Goal: Information Seeking & Learning: Learn about a topic

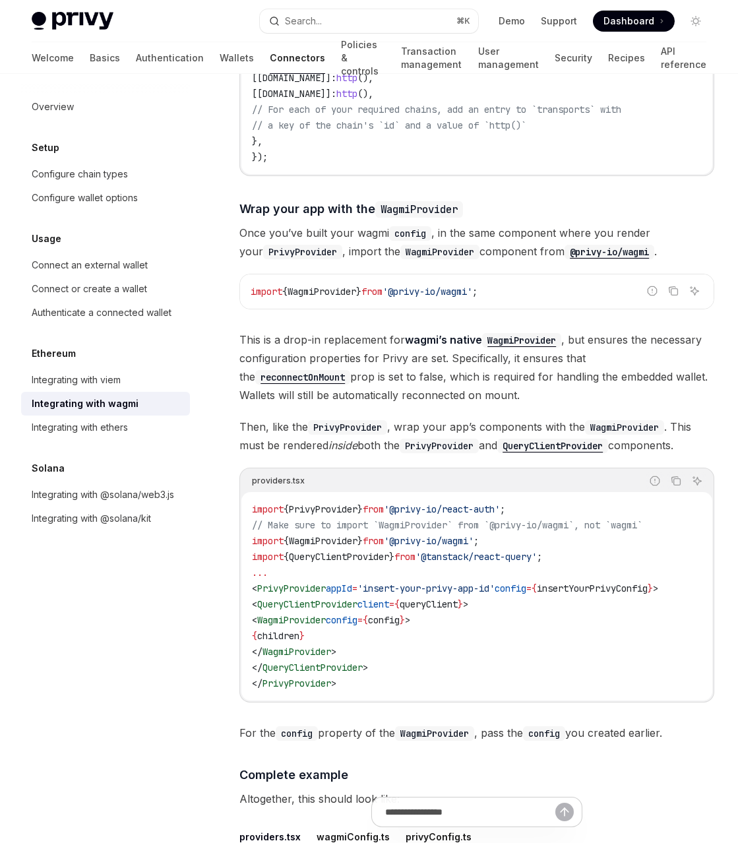
scroll to position [1833, 0]
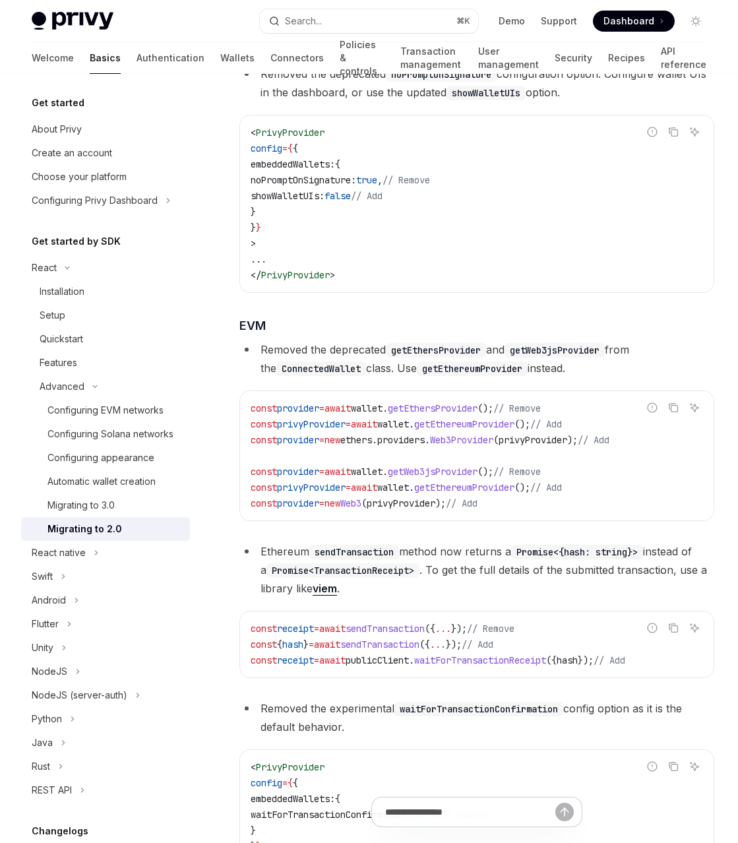
scroll to position [1104, 0]
